Goal: Transaction & Acquisition: Book appointment/travel/reservation

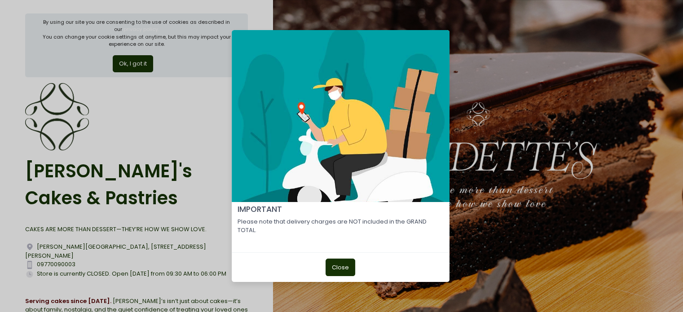
click at [349, 268] on button "Close" at bounding box center [341, 267] width 30 height 17
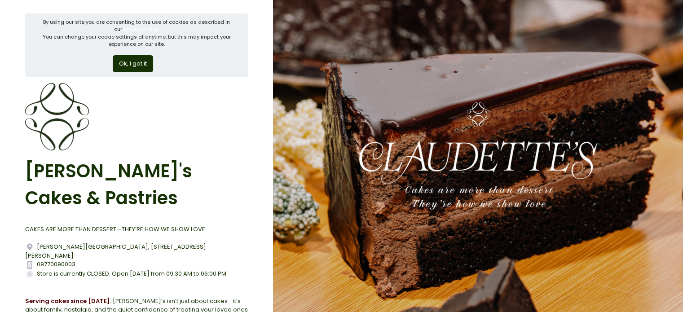
click at [134, 68] on button "Ok, I got it" at bounding box center [133, 63] width 40 height 17
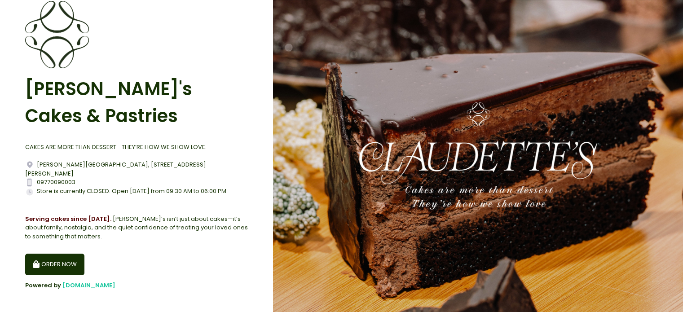
scroll to position [20, 0]
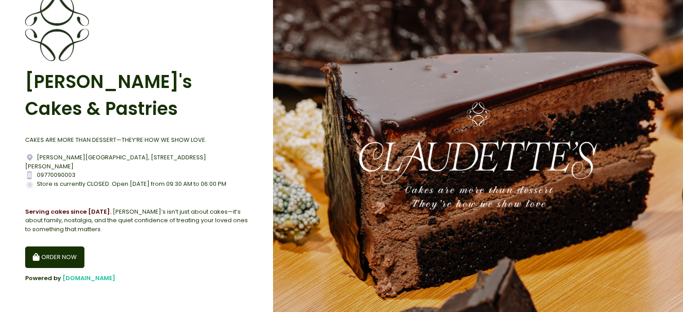
click at [55, 260] on button "ORDER NOW" at bounding box center [54, 258] width 59 height 22
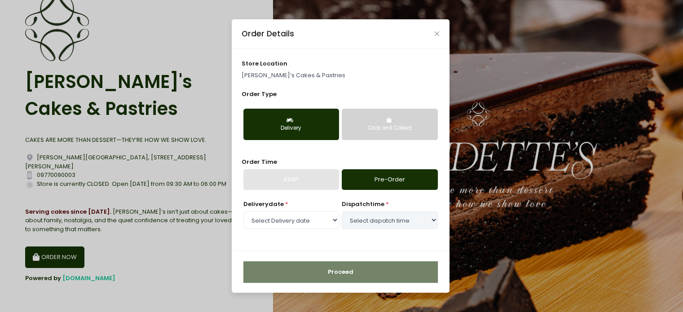
select select "[DATE]"
click at [385, 224] on select "Select dispatch time 09:30 AM - 10:00 AM 10:00 AM - 10:30 AM 10:30 AM - 11:00 A…" at bounding box center [390, 220] width 96 height 17
select select "10:00"
click at [342, 212] on select "Select dispatch time 09:30 AM - 10:00 AM 10:00 AM - 10:30 AM 10:30 AM - 11:00 A…" at bounding box center [390, 220] width 96 height 17
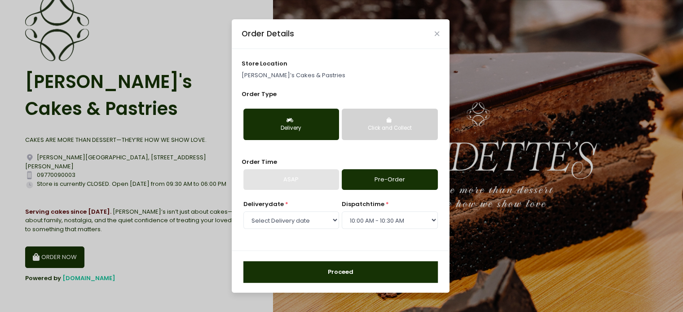
click at [316, 183] on div "ASAP" at bounding box center [291, 179] width 96 height 21
click at [385, 242] on div "store location [PERSON_NAME]’s Cakes & Pastries Order Type Delivery Click and C…" at bounding box center [341, 150] width 218 height 202
click at [399, 187] on link "Pre-Order" at bounding box center [390, 179] width 96 height 21
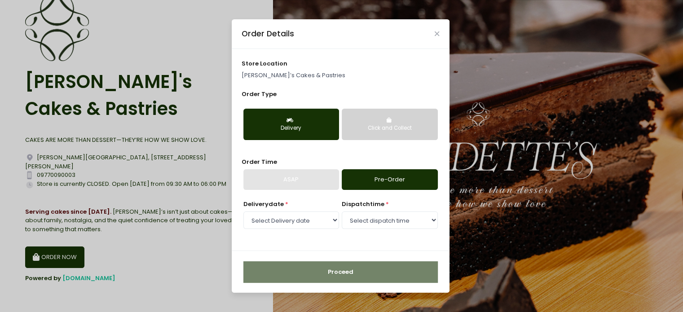
click at [320, 186] on div "ASAP" at bounding box center [291, 179] width 96 height 21
click at [391, 181] on link "Pre-Order" at bounding box center [390, 179] width 96 height 21
click at [300, 182] on div "ASAP" at bounding box center [291, 179] width 96 height 21
click at [408, 227] on select "Select dispatch time 09:30 AM - 10:00 AM 10:00 AM - 10:30 AM 10:30 AM - 11:00 A…" at bounding box center [390, 220] width 96 height 17
select select "10:00"
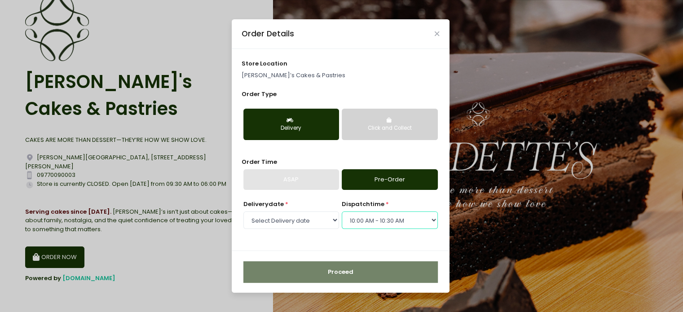
click at [342, 212] on select "Select dispatch time 09:30 AM - 10:00 AM 10:00 AM - 10:30 AM 10:30 AM - 11:00 A…" at bounding box center [390, 220] width 96 height 17
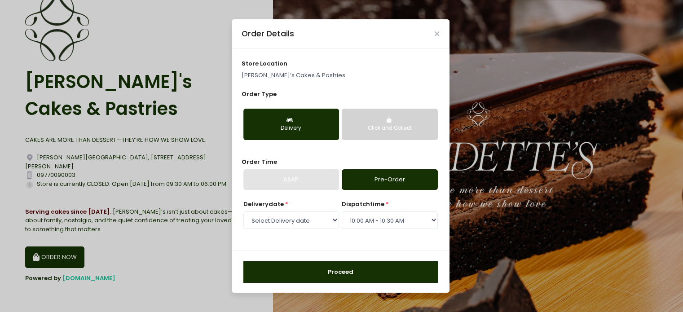
click at [332, 271] on button "Proceed" at bounding box center [340, 272] width 195 height 22
